Goal: Transaction & Acquisition: Subscribe to service/newsletter

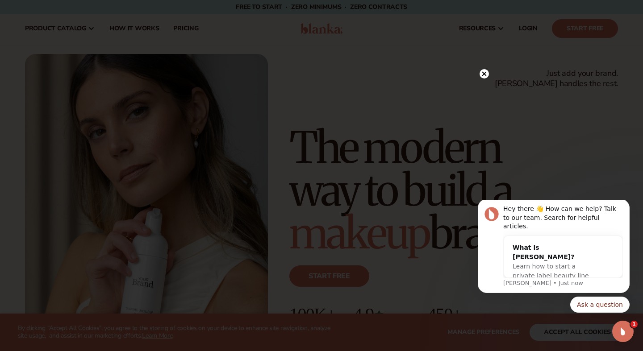
click at [486, 75] on circle at bounding box center [483, 73] width 9 height 9
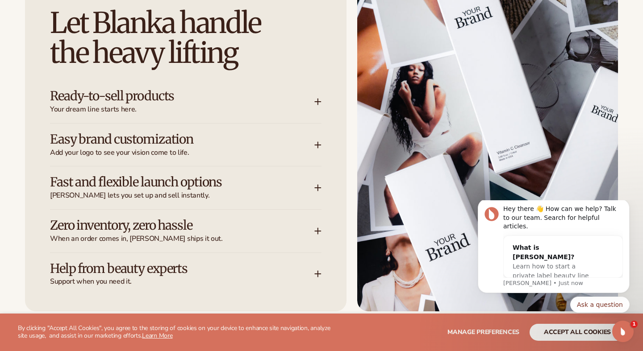
scroll to position [1146, 0]
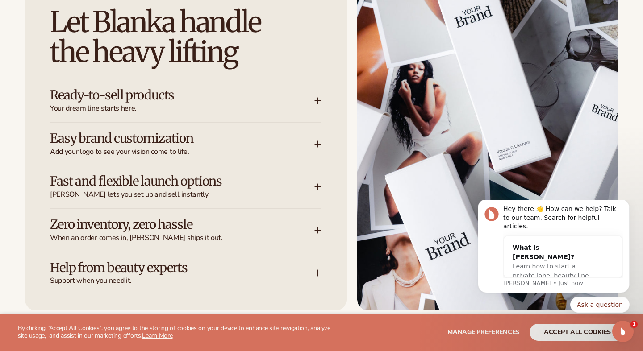
click at [319, 101] on icon at bounding box center [318, 101] width 6 height 0
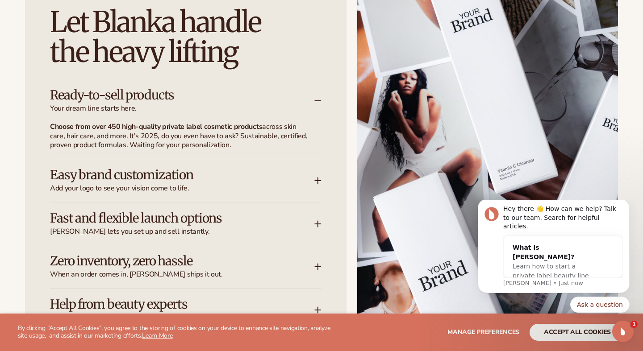
click at [317, 182] on div "Easy brand customization Add your logo to see your vision come to life." at bounding box center [185, 180] width 271 height 43
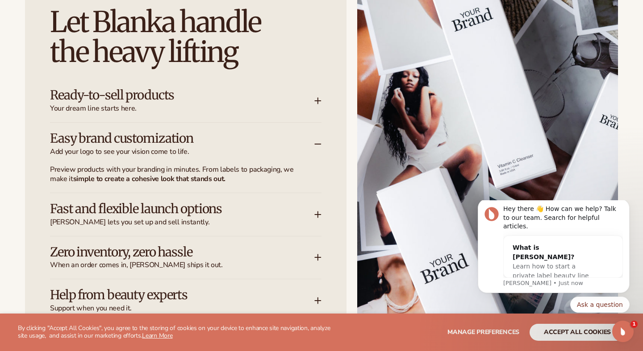
click at [314, 218] on span "Blanka lets you set up and sell instantly." at bounding box center [182, 222] width 264 height 9
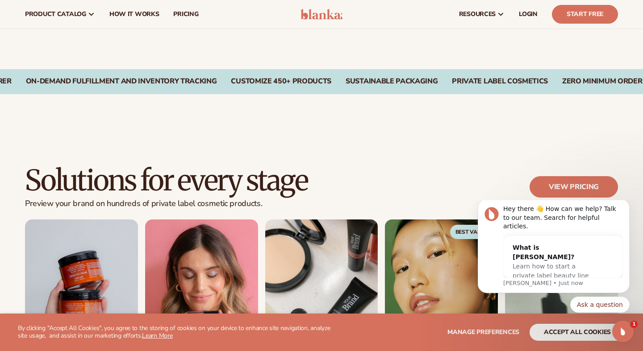
scroll to position [428, 0]
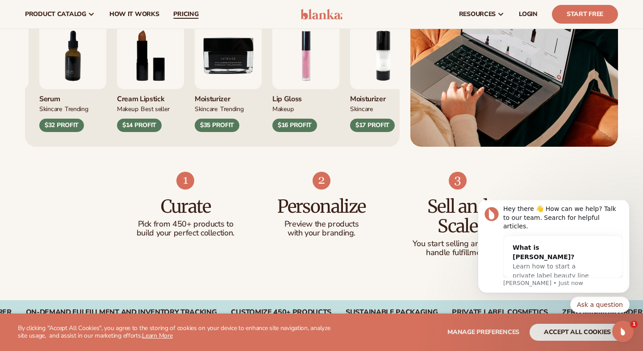
click at [196, 15] on span "pricing" at bounding box center [185, 14] width 25 height 7
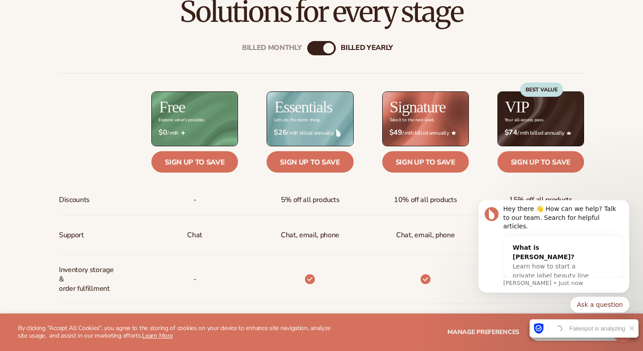
scroll to position [303, 0]
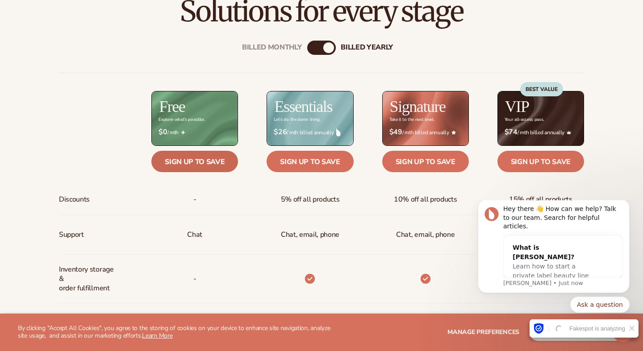
click at [204, 165] on link "Sign up to save" at bounding box center [194, 161] width 87 height 21
